Goal: Transaction & Acquisition: Subscribe to service/newsletter

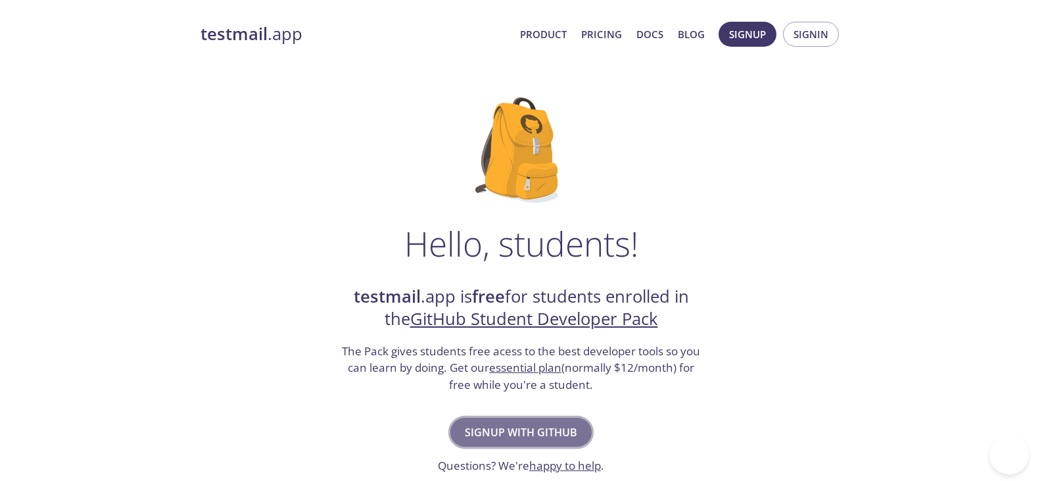
click at [497, 435] on span "Signup with GitHub" at bounding box center [521, 432] width 112 height 18
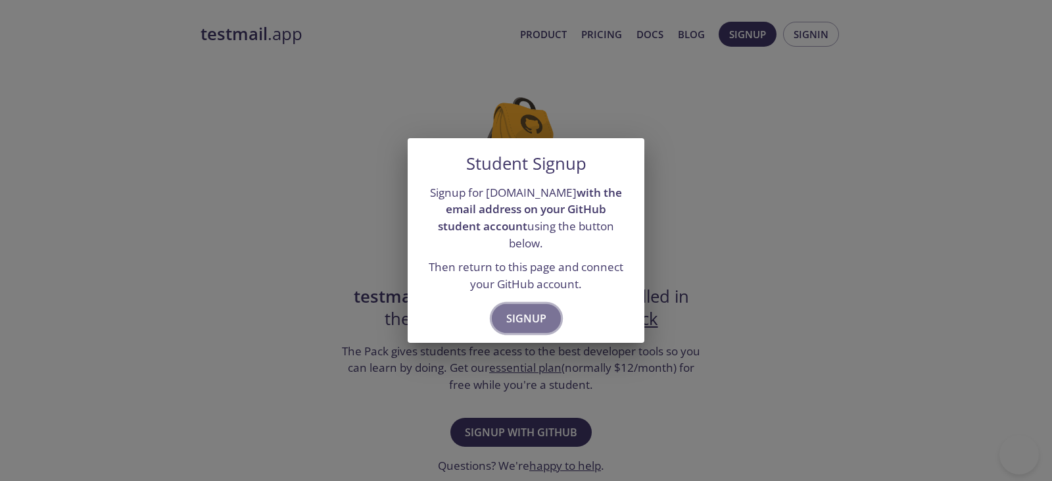
click at [528, 312] on span "Signup" at bounding box center [526, 318] width 40 height 18
click at [536, 314] on span "Signup" at bounding box center [526, 318] width 40 height 18
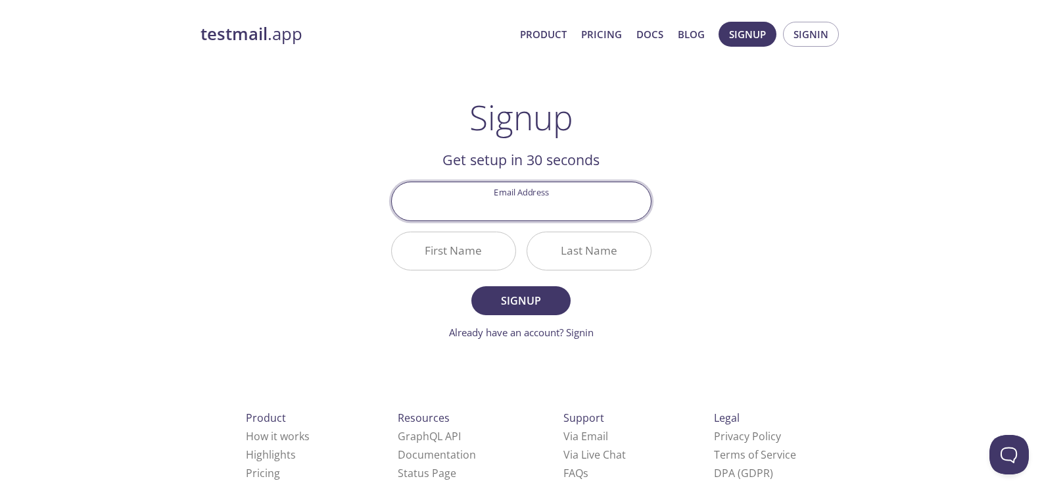
click at [554, 211] on input "Email Address" at bounding box center [521, 200] width 259 height 37
type input "arhn.agz@gmail.com"
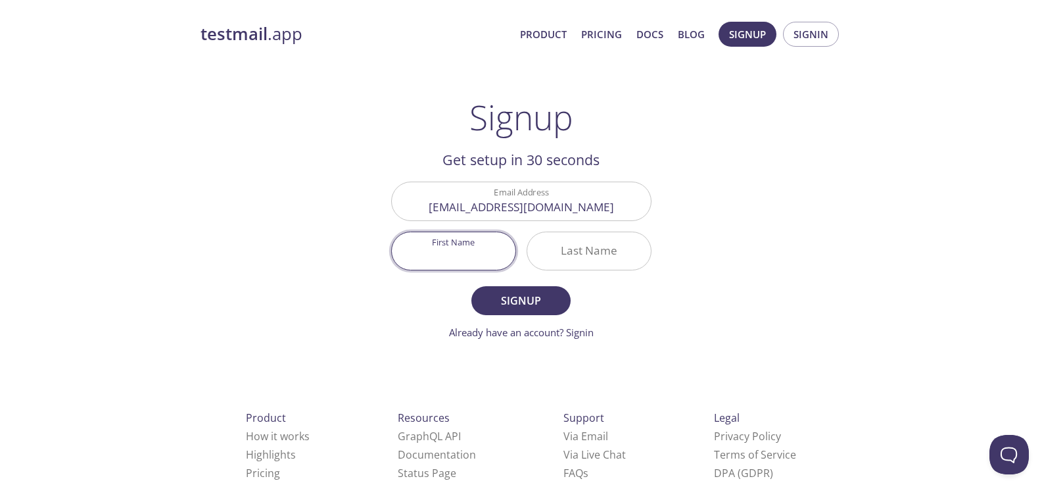
click at [458, 258] on input "First Name" at bounding box center [454, 250] width 124 height 37
click at [523, 301] on span "Signup" at bounding box center [521, 300] width 70 height 18
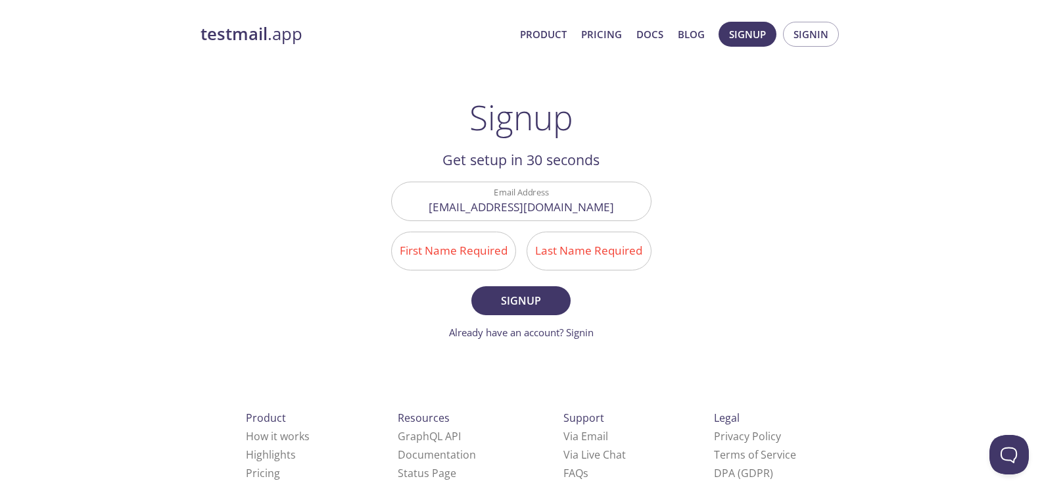
click at [463, 245] on input "First Name Required" at bounding box center [454, 250] width 124 height 37
type input "Amirhossein"
type input "agz"
click at [543, 307] on span "Signup" at bounding box center [521, 300] width 70 height 18
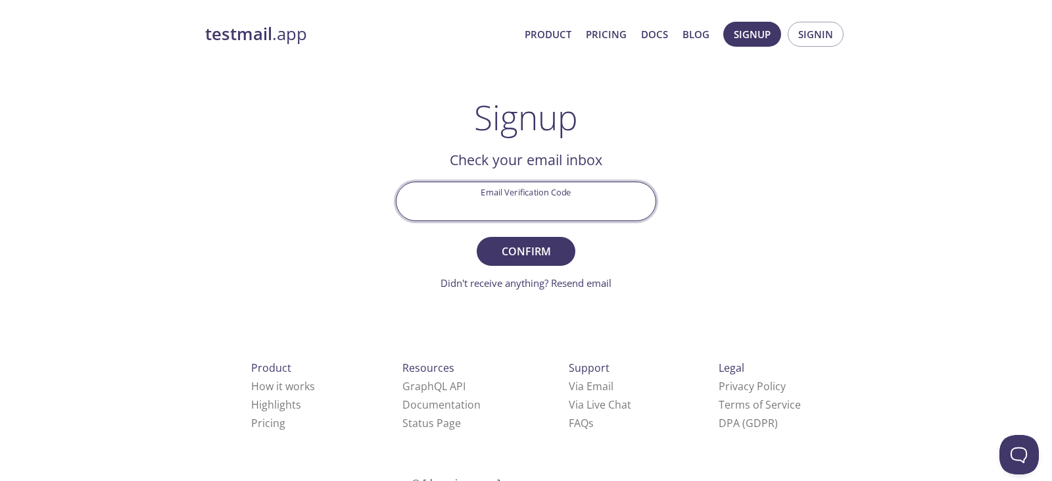
paste input "6ACFS1W"
type input "6ACFS1W"
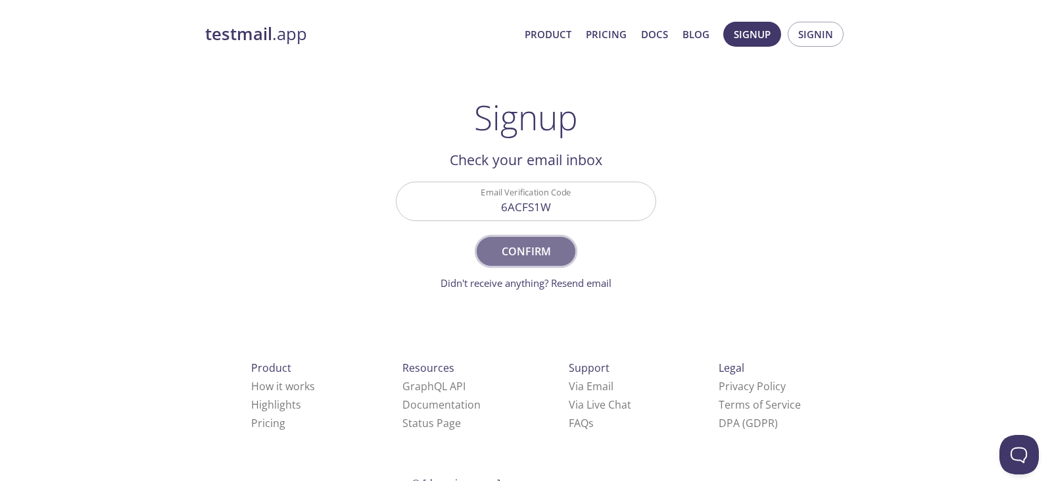
click at [529, 248] on span "Confirm" at bounding box center [526, 251] width 70 height 18
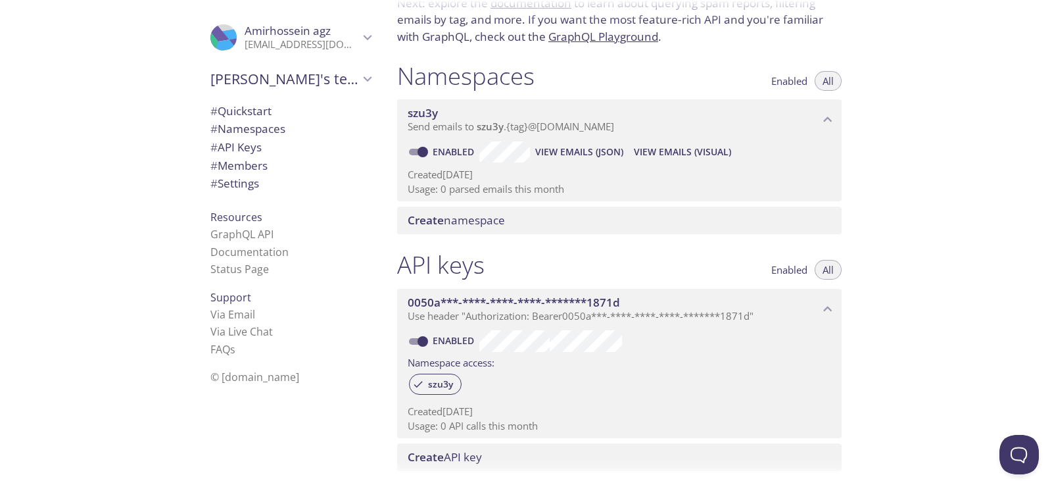
scroll to position [104, 0]
click at [260, 82] on span "Amirhossein's team" at bounding box center [284, 79] width 149 height 18
